Goal: Task Accomplishment & Management: Use online tool/utility

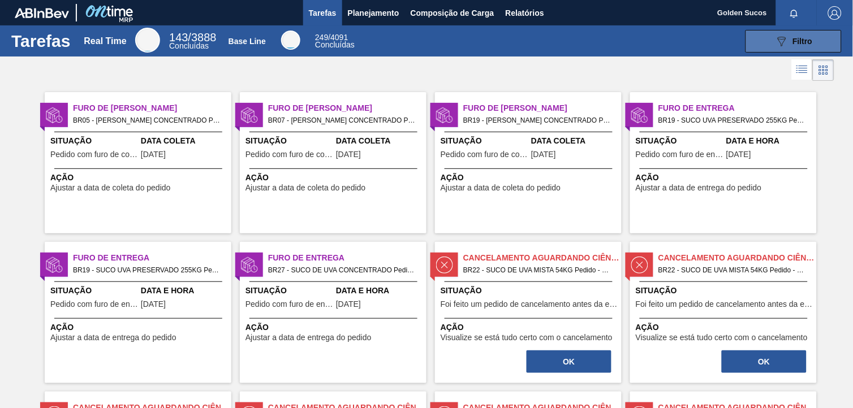
click at [779, 33] on button "089F7B8B-B2A5-4AFE-B5C0-19BA573D28AC Filtro" at bounding box center [793, 41] width 96 height 23
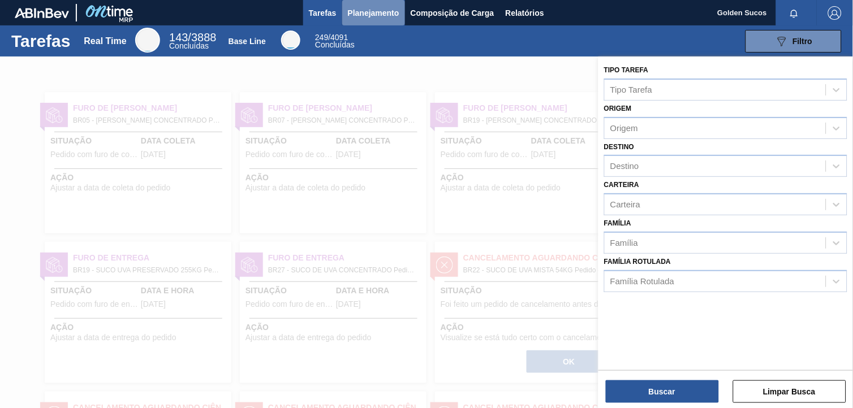
click at [382, 11] on span "Planejamento" at bounding box center [373, 13] width 51 height 14
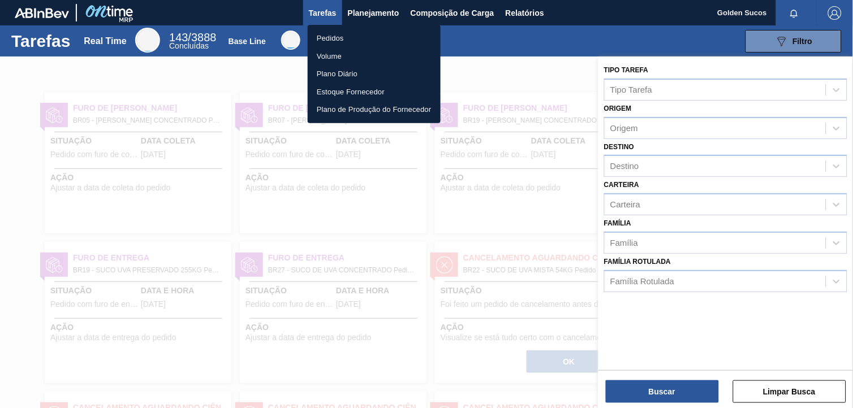
click at [356, 37] on li "Pedidos" at bounding box center [374, 38] width 133 height 18
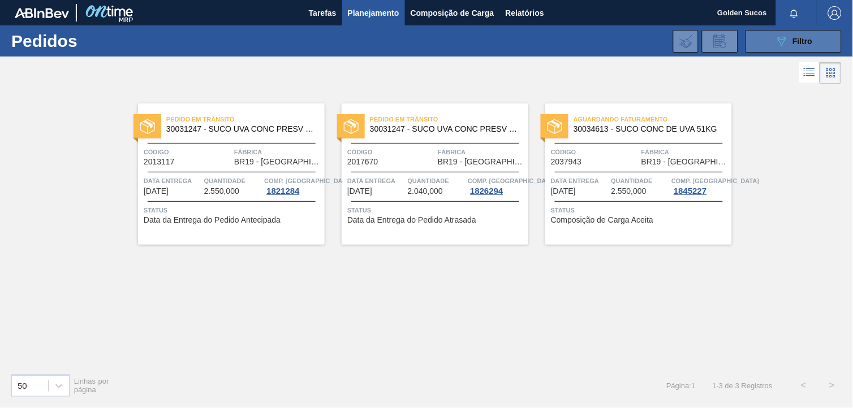
drag, startPoint x: 801, startPoint y: 36, endPoint x: 806, endPoint y: 48, distance: 13.4
click at [804, 36] on div "089F7B8B-B2A5-4AFE-B5C0-19BA573D28AC Filtro" at bounding box center [794, 41] width 38 height 14
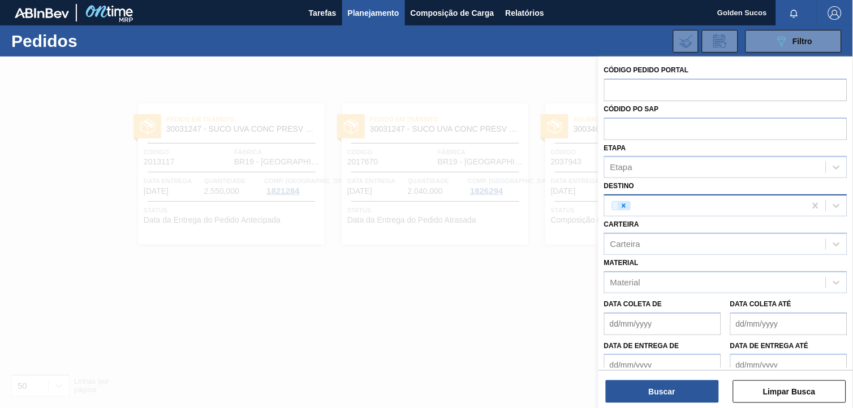
click at [623, 202] on icon at bounding box center [624, 206] width 8 height 8
click at [692, 394] on button "Buscar" at bounding box center [662, 392] width 113 height 23
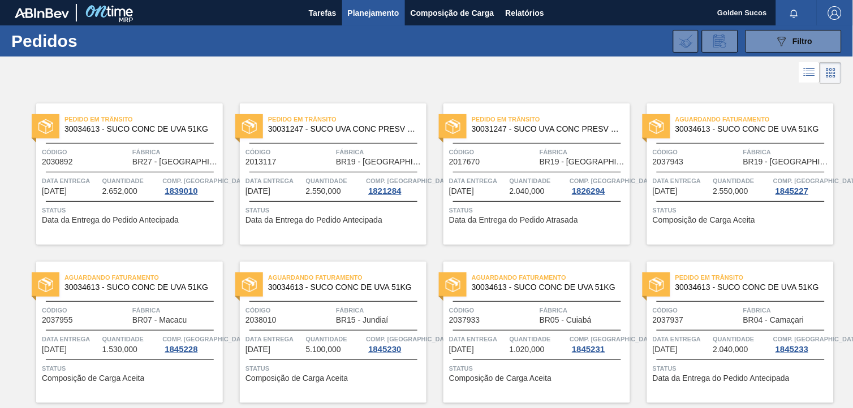
click at [762, 164] on span "BR19 - [GEOGRAPHIC_DATA]" at bounding box center [787, 162] width 88 height 8
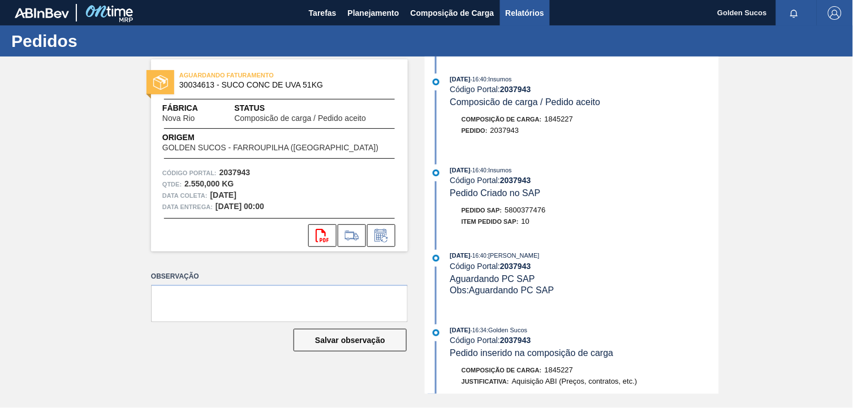
click at [517, 12] on span "Relatórios" at bounding box center [525, 13] width 38 height 14
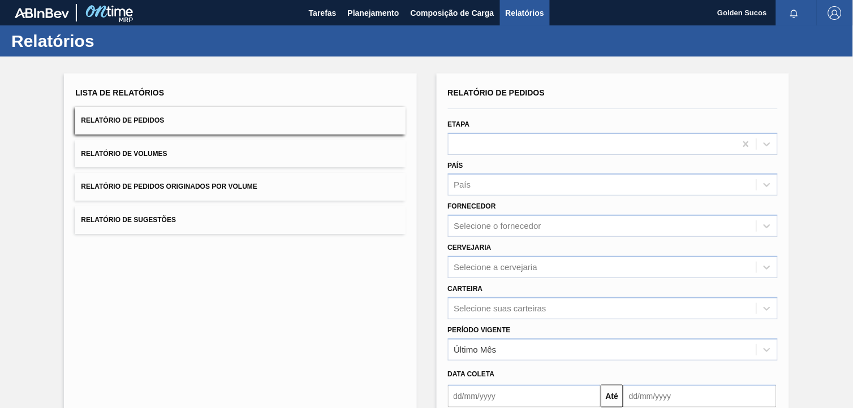
click at [146, 119] on span "Relatório de Pedidos" at bounding box center [122, 120] width 83 height 8
click at [765, 145] on icon at bounding box center [766, 144] width 11 height 11
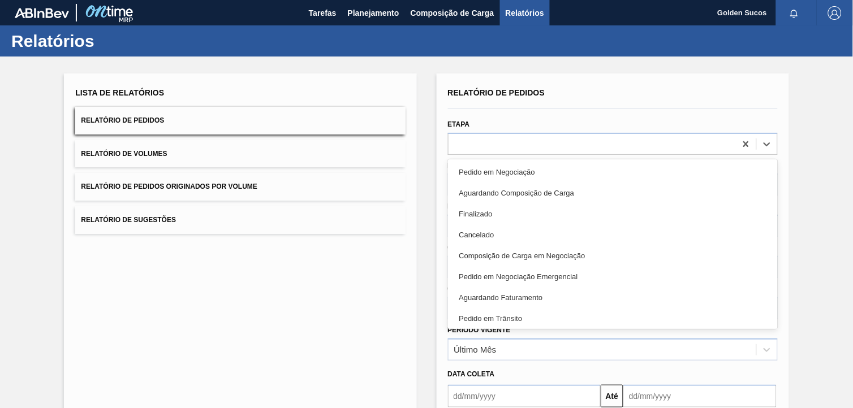
click at [506, 213] on div "Finalizado" at bounding box center [613, 214] width 330 height 21
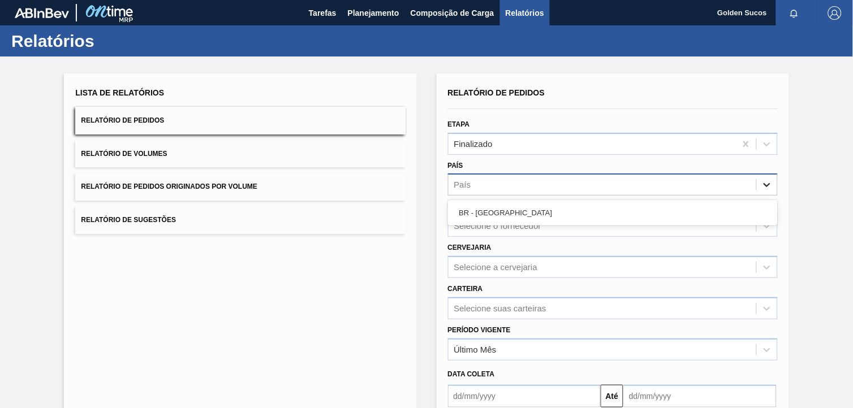
click at [766, 185] on icon at bounding box center [766, 186] width 7 height 4
drag, startPoint x: 495, startPoint y: 206, endPoint x: 517, endPoint y: 208, distance: 21.5
click at [496, 206] on div "BR - [GEOGRAPHIC_DATA]" at bounding box center [613, 212] width 330 height 21
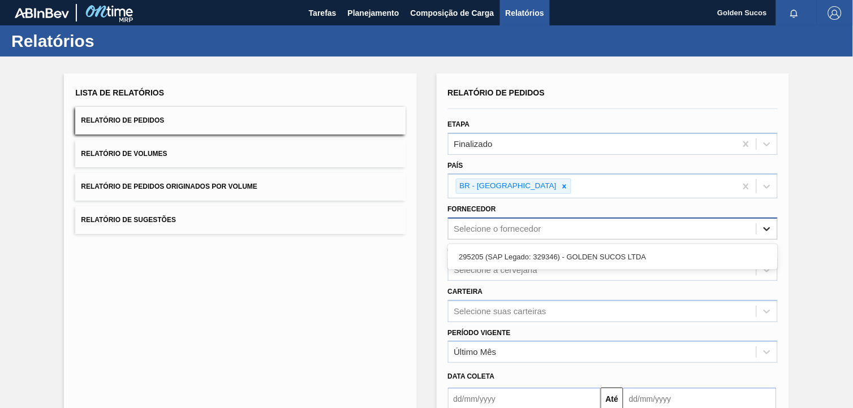
click at [765, 228] on icon at bounding box center [766, 229] width 7 height 4
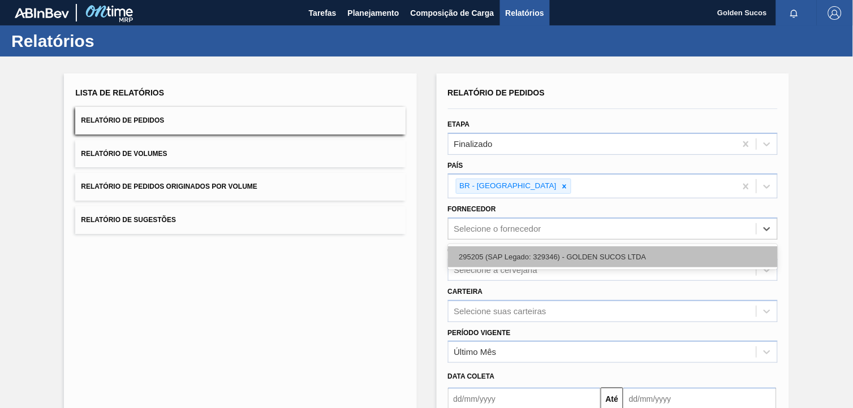
click at [675, 256] on div "295205 (SAP Legado: 329346) - GOLDEN SUCOS LTDA" at bounding box center [613, 257] width 330 height 21
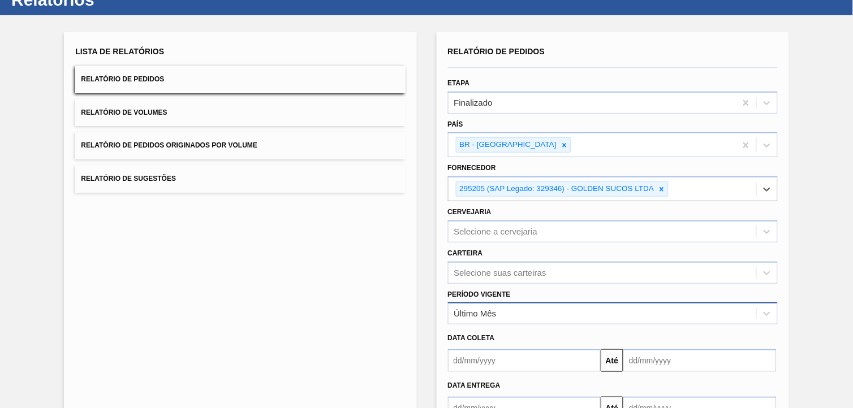
scroll to position [63, 0]
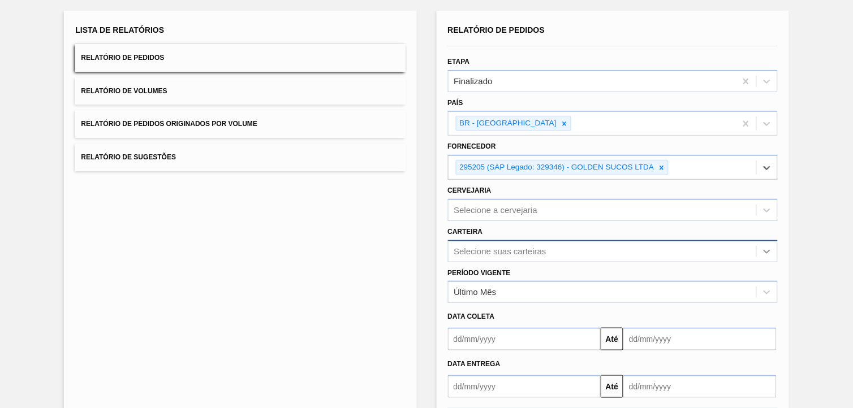
click at [765, 249] on div "Selecione suas carteiras" at bounding box center [613, 251] width 330 height 22
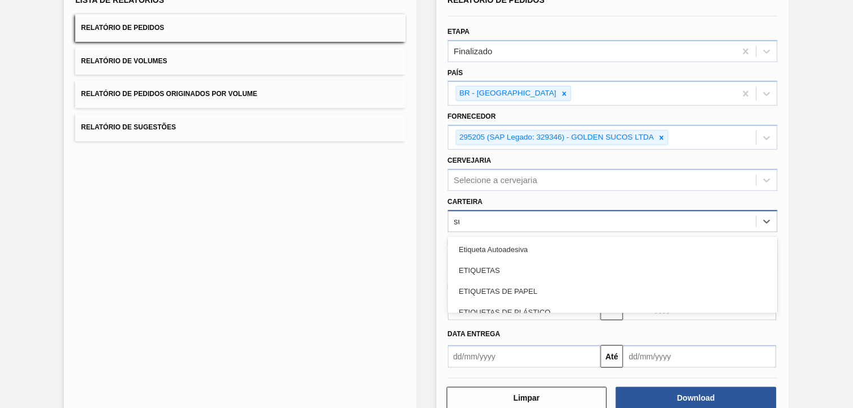
scroll to position [0, 0]
type input "suc"
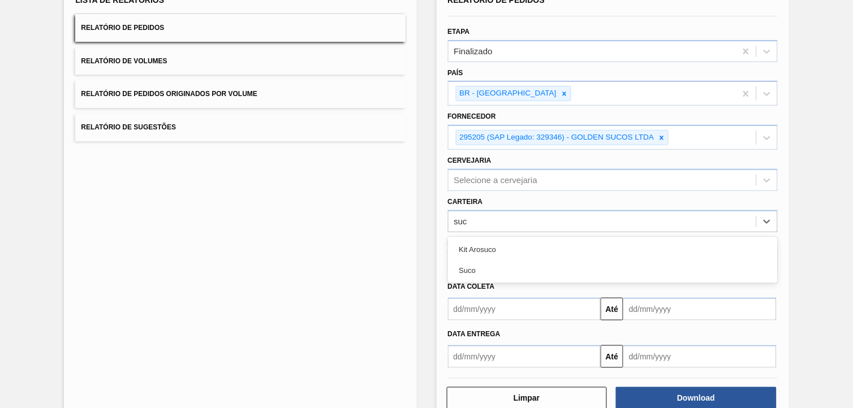
drag, startPoint x: 568, startPoint y: 270, endPoint x: 590, endPoint y: 272, distance: 22.2
click at [569, 270] on div "Suco" at bounding box center [613, 270] width 330 height 21
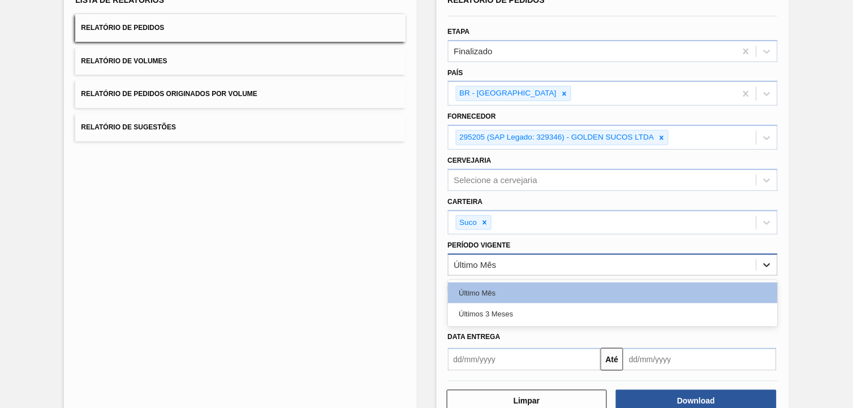
click at [766, 265] on icon at bounding box center [766, 265] width 11 height 11
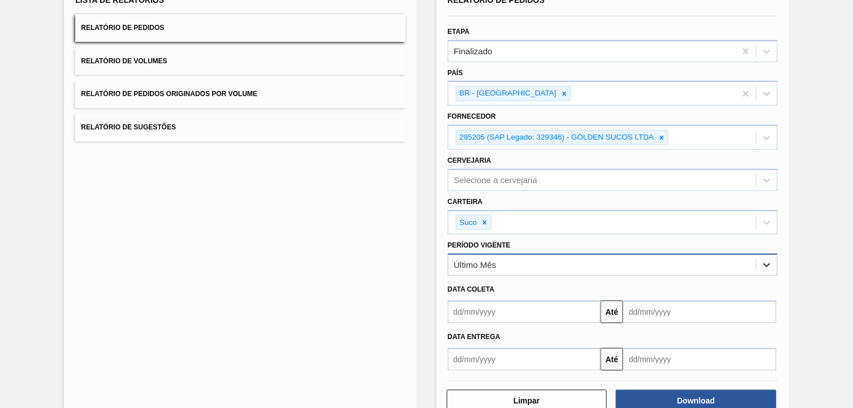
click at [775, 265] on div at bounding box center [767, 265] width 20 height 20
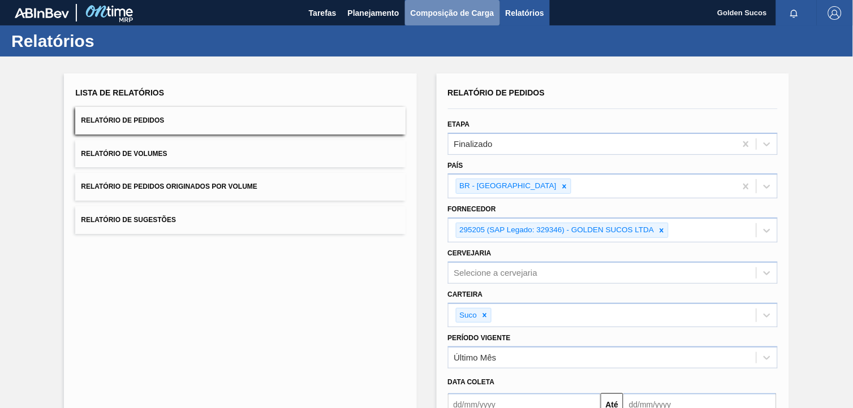
click at [470, 11] on span "Composição de Carga" at bounding box center [453, 13] width 84 height 14
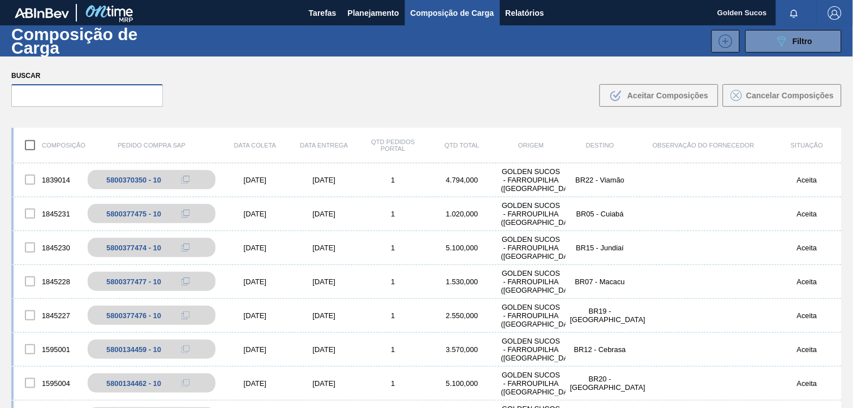
drag, startPoint x: 93, startPoint y: 97, endPoint x: 205, endPoint y: 97, distance: 111.4
click at [96, 97] on input "text" at bounding box center [87, 95] width 152 height 23
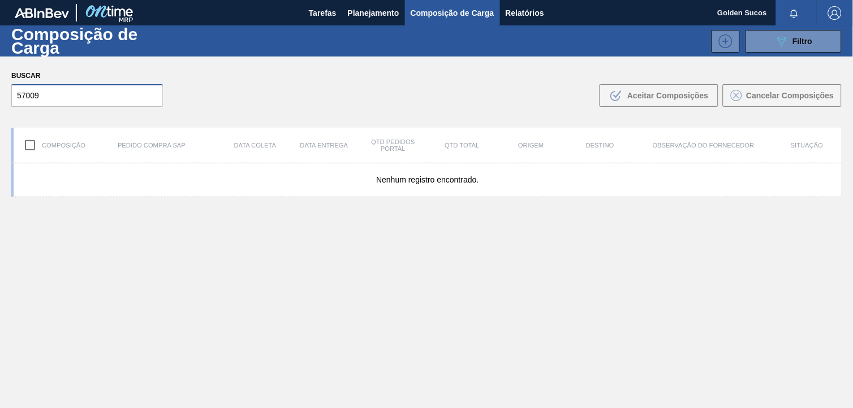
type input "570096"
